Goal: Use online tool/utility: Utilize a website feature to perform a specific function

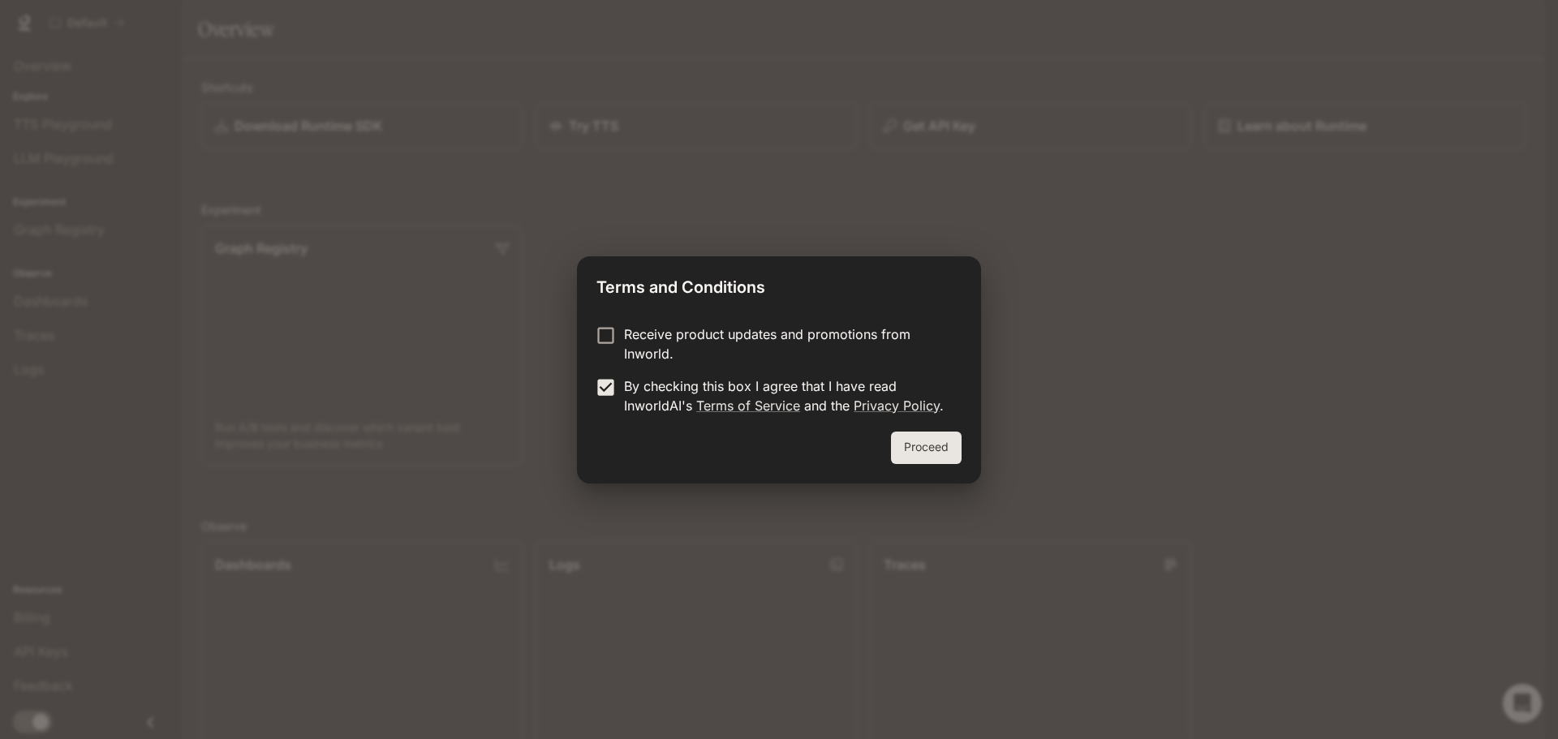
click at [907, 444] on button "Proceed" at bounding box center [926, 448] width 71 height 32
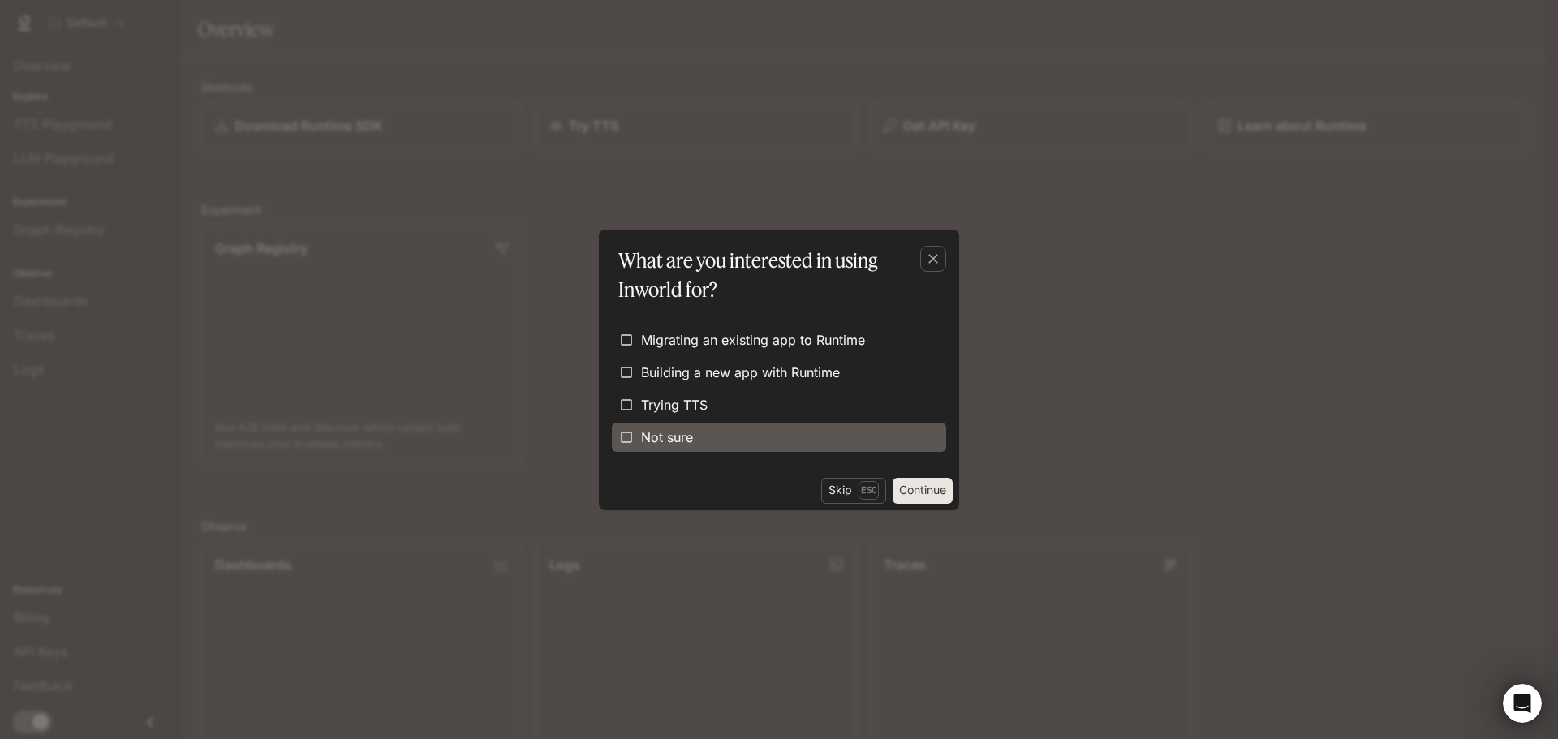
click at [719, 448] on label "Not sure" at bounding box center [779, 437] width 334 height 29
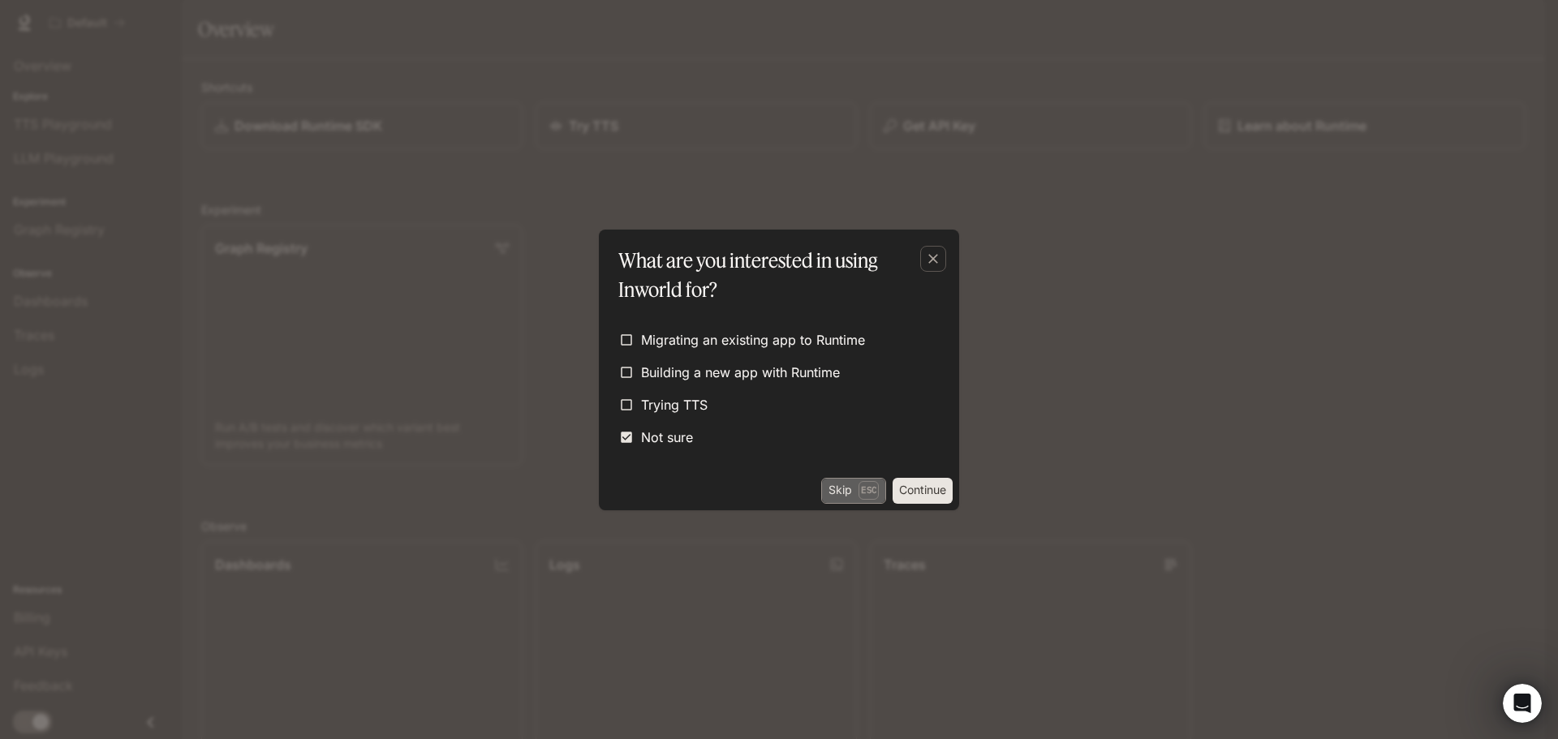
click at [848, 494] on button "Skip Esc" at bounding box center [853, 491] width 65 height 26
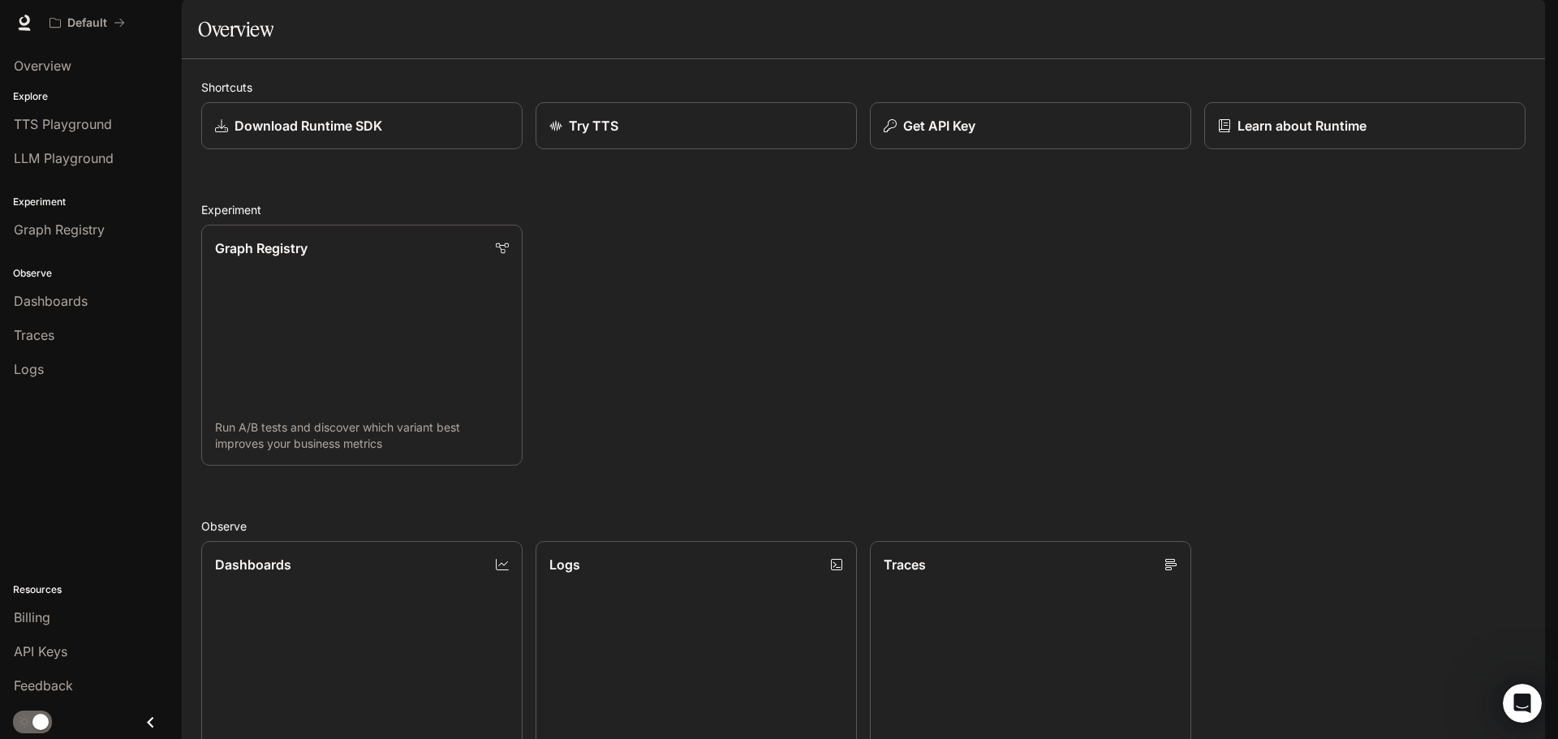
click at [807, 466] on div "Graph Registry Run A/B tests and discover which variant best improves your busi…" at bounding box center [857, 339] width 1338 height 254
click at [648, 136] on div "Try TTS" at bounding box center [696, 125] width 297 height 19
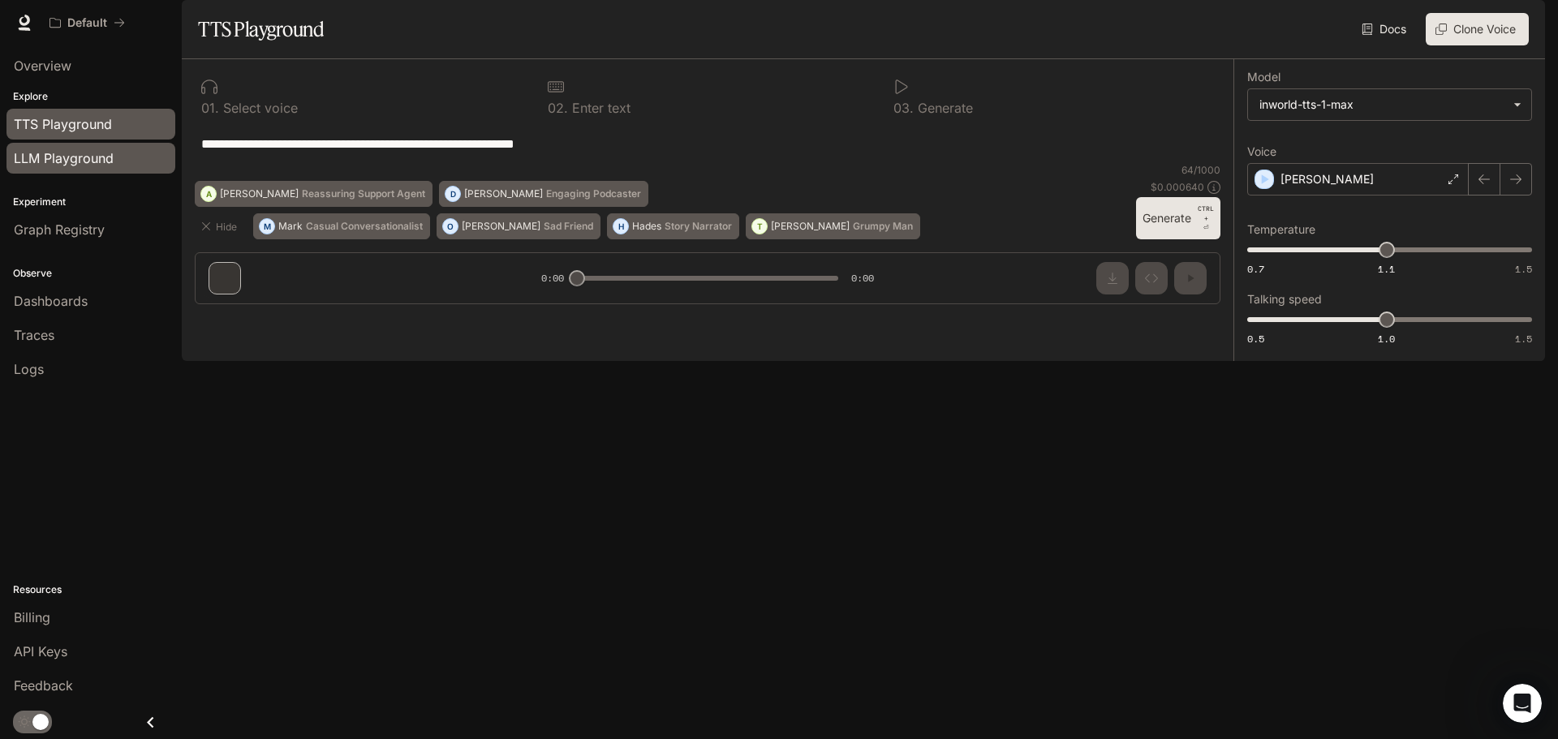
click at [74, 157] on span "LLM Playground" at bounding box center [64, 158] width 100 height 19
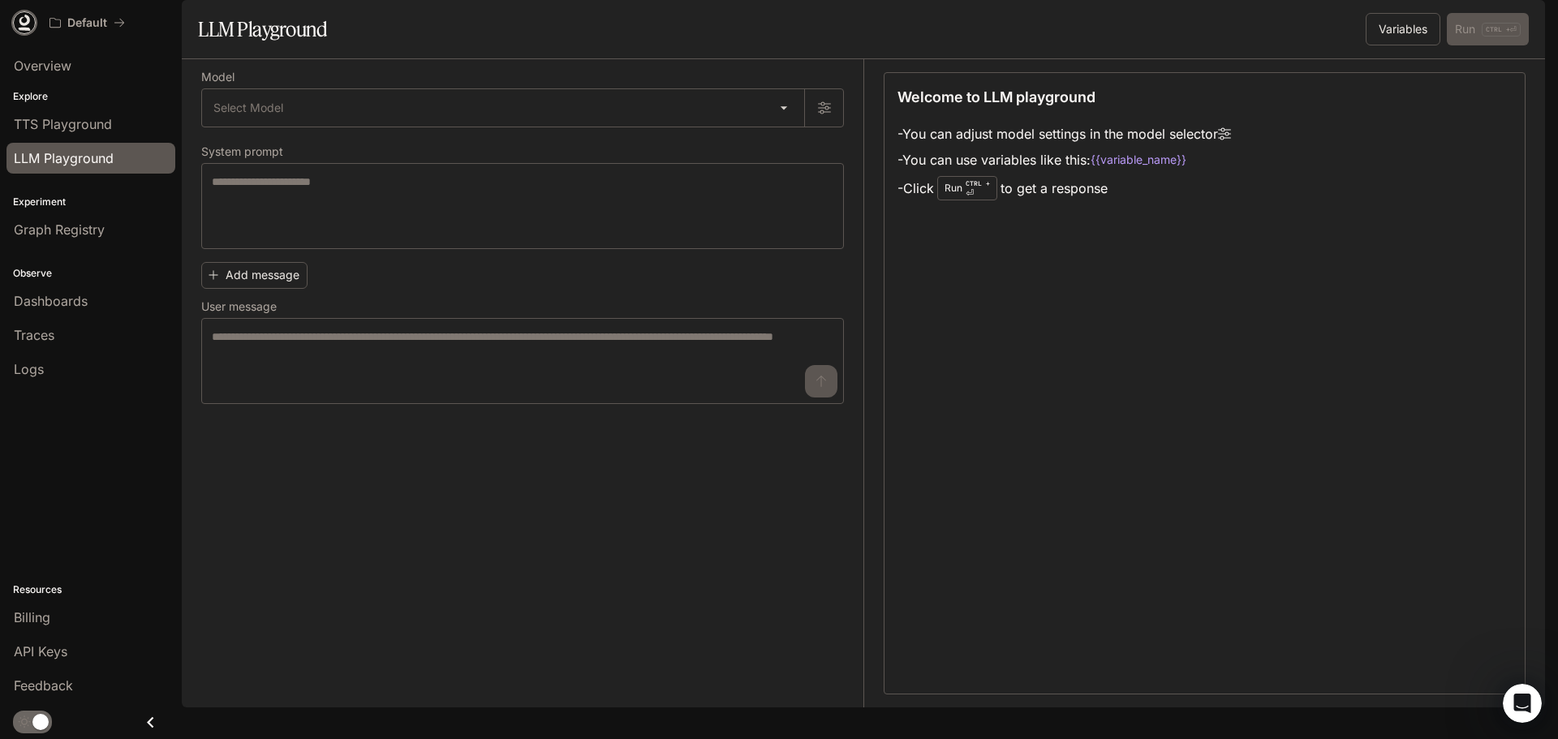
click at [29, 24] on icon at bounding box center [24, 23] width 16 height 16
